Goal: Task Accomplishment & Management: Complete application form

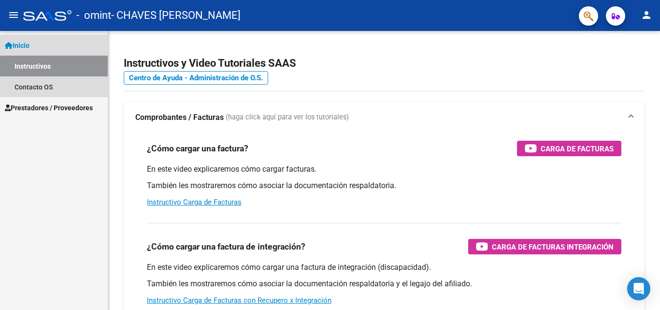
click at [24, 43] on span "Inicio" at bounding box center [17, 45] width 25 height 11
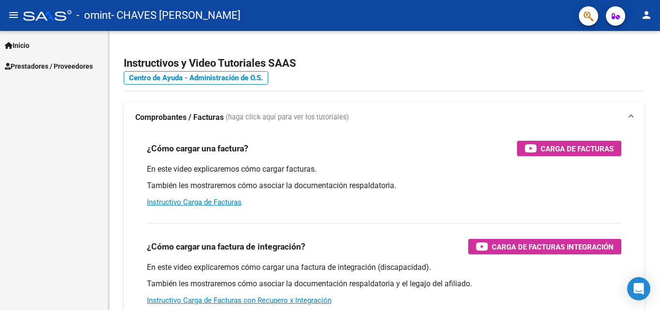
click at [24, 43] on span "Inicio" at bounding box center [17, 45] width 25 height 11
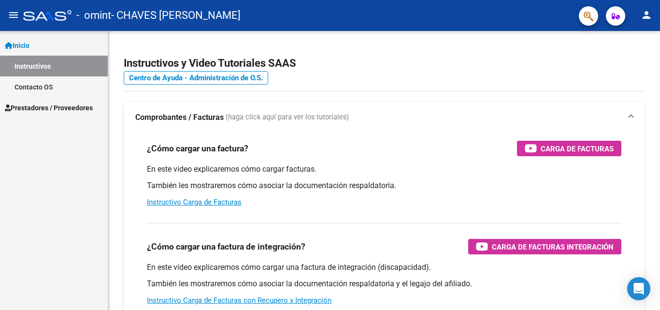
click at [42, 104] on span "Prestadores / Proveedores" at bounding box center [49, 108] width 88 height 11
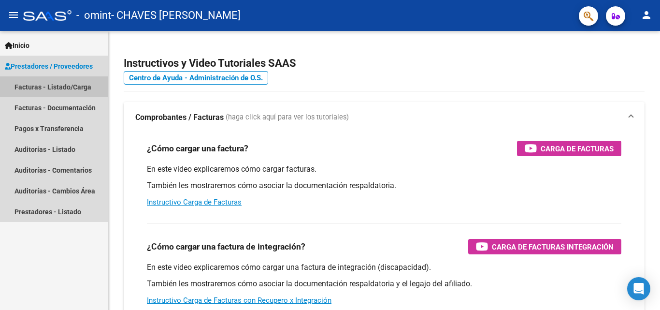
click at [75, 88] on link "Facturas - Listado/Carga" at bounding box center [54, 86] width 108 height 21
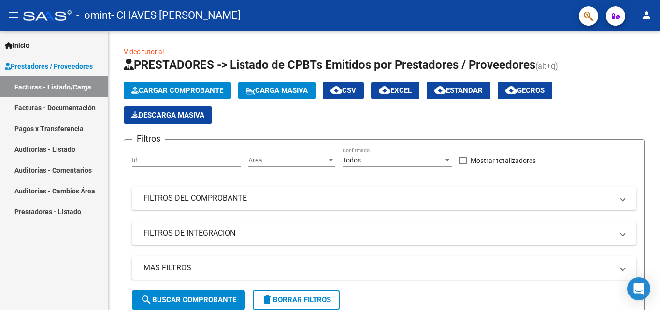
click at [68, 114] on link "Facturas - Documentación" at bounding box center [54, 107] width 108 height 21
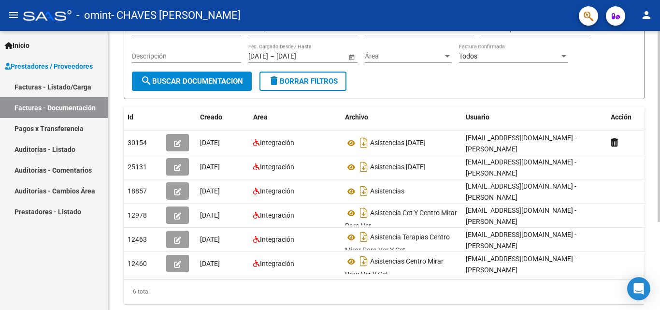
scroll to position [129, 0]
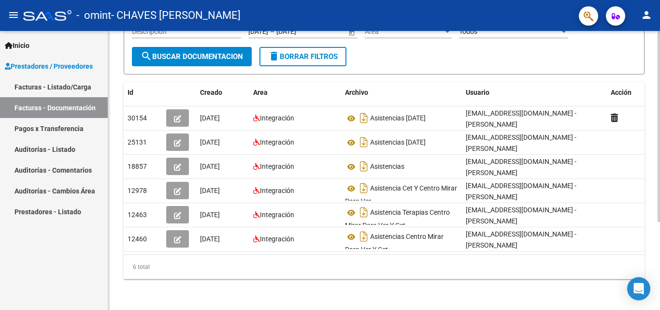
click at [660, 177] on div at bounding box center [659, 214] width 2 height 191
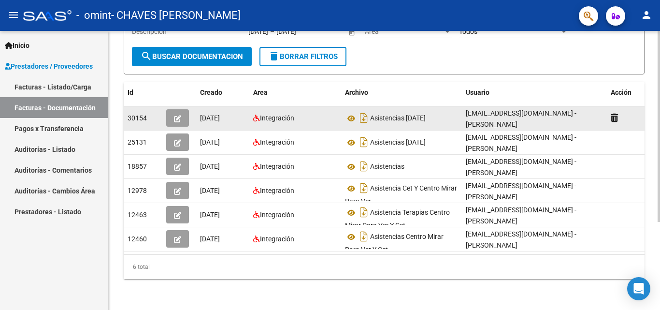
click at [181, 111] on button "button" at bounding box center [177, 117] width 23 height 17
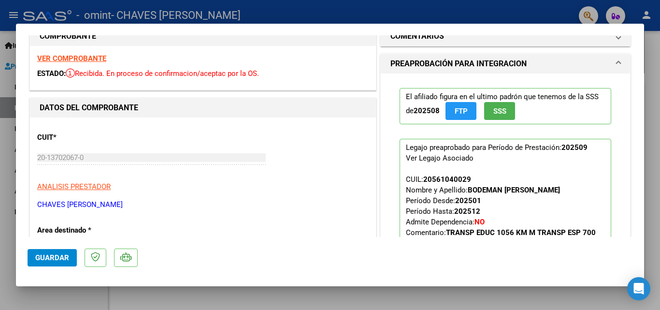
scroll to position [7, 0]
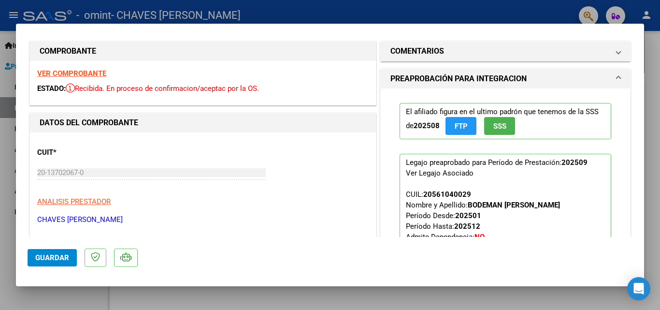
click at [657, 91] on div at bounding box center [330, 155] width 660 height 310
type input "$ 0,00"
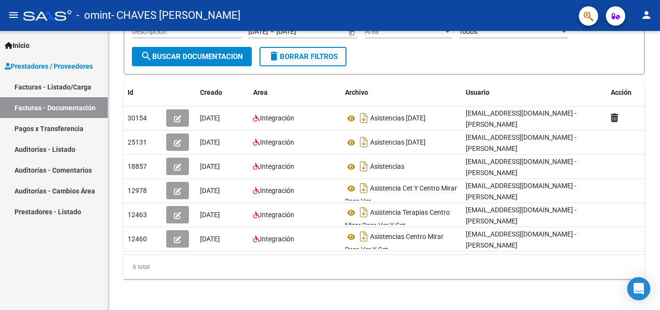
click at [63, 281] on div "Inicio Instructivos Contacto OS Prestadores / Proveedores Facturas - Listado/Ca…" at bounding box center [54, 170] width 108 height 279
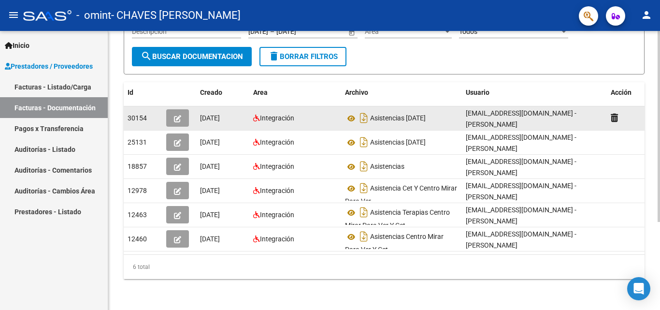
click at [181, 110] on button "button" at bounding box center [177, 117] width 23 height 17
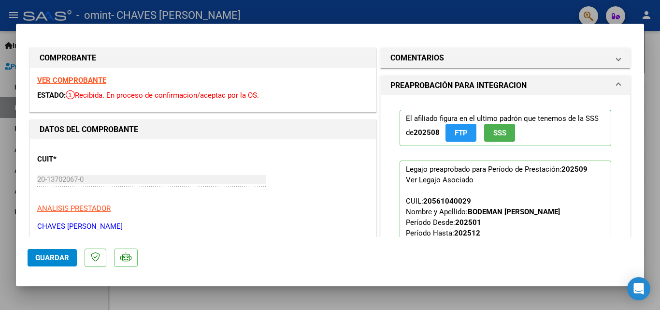
click at [660, 160] on div at bounding box center [330, 155] width 660 height 310
type input "$ 0,00"
